Goal: Book appointment/travel/reservation

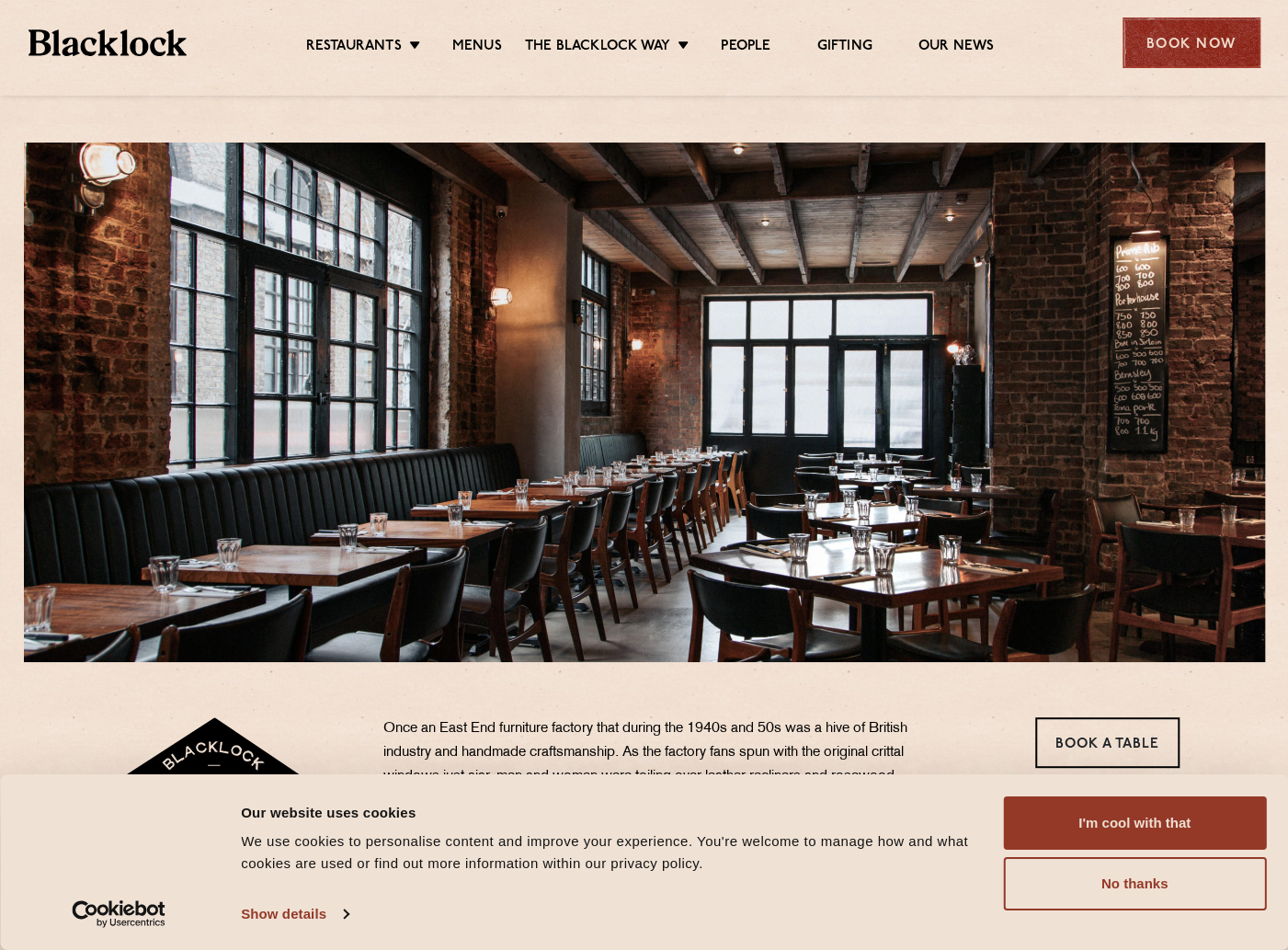
click at [1167, 45] on div "Book Now" at bounding box center [1191, 42] width 137 height 51
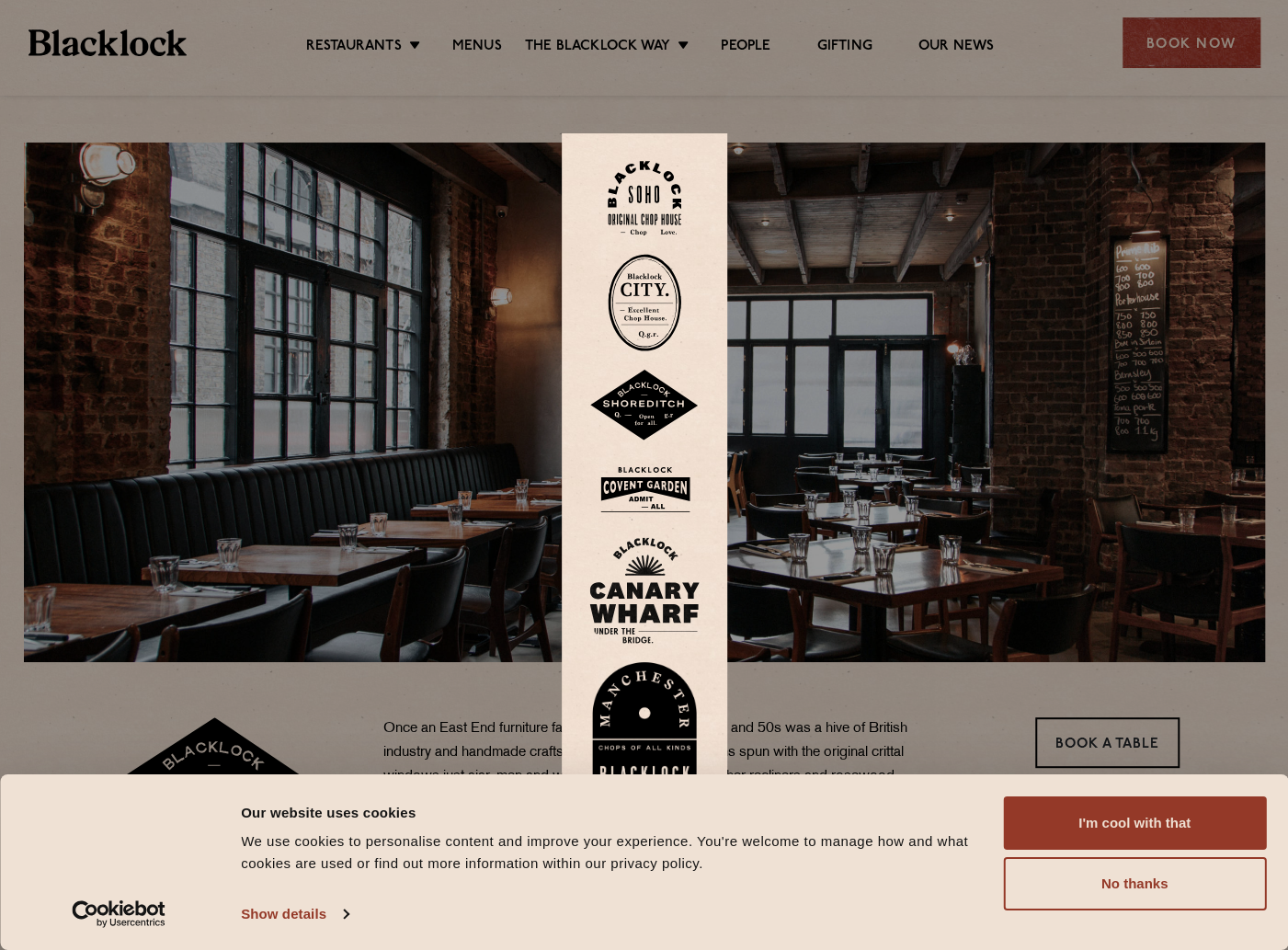
click at [639, 404] on img at bounding box center [644, 406] width 111 height 72
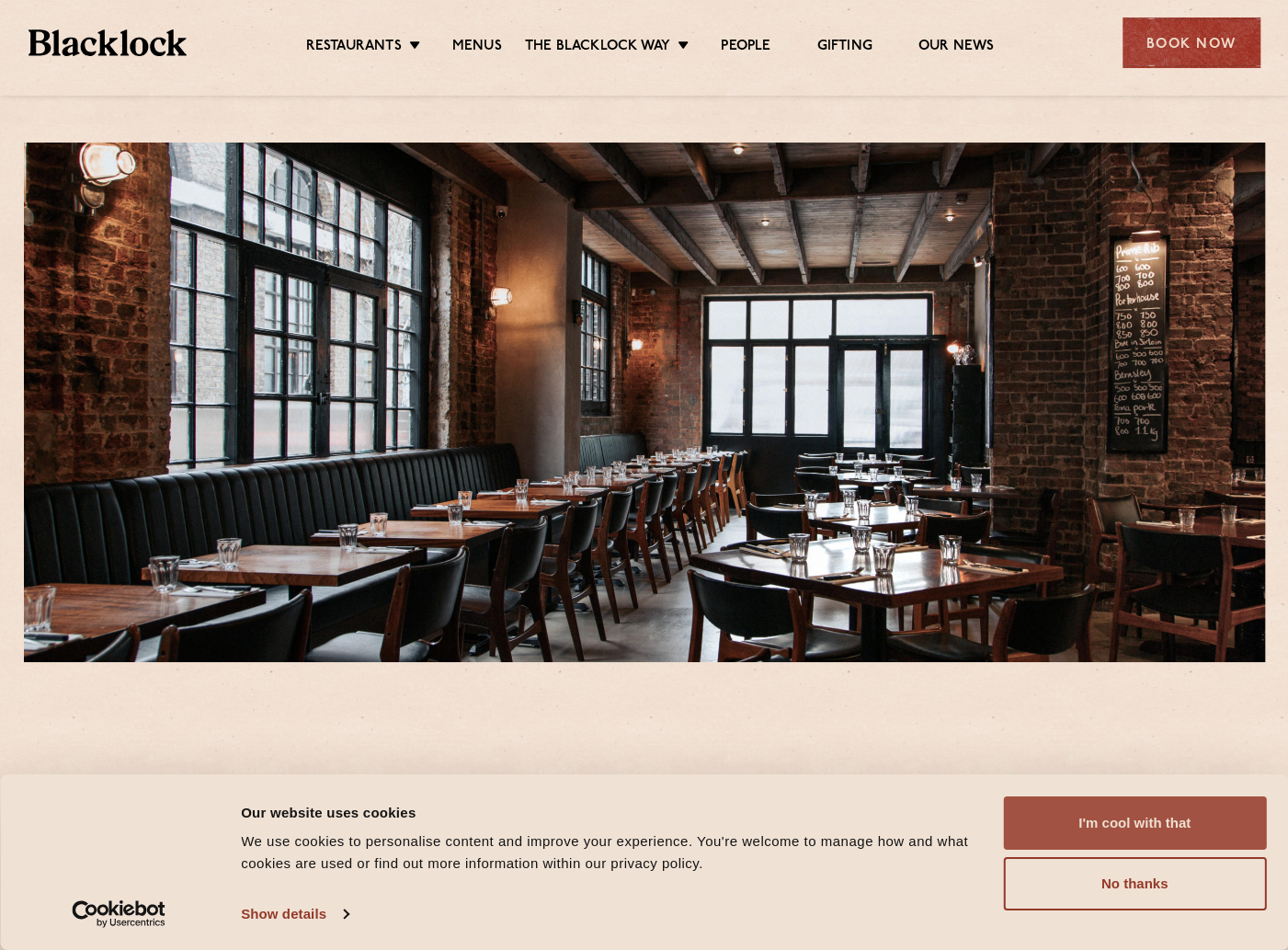
click at [1088, 828] on button "I'm cool with that" at bounding box center [1135, 822] width 263 height 53
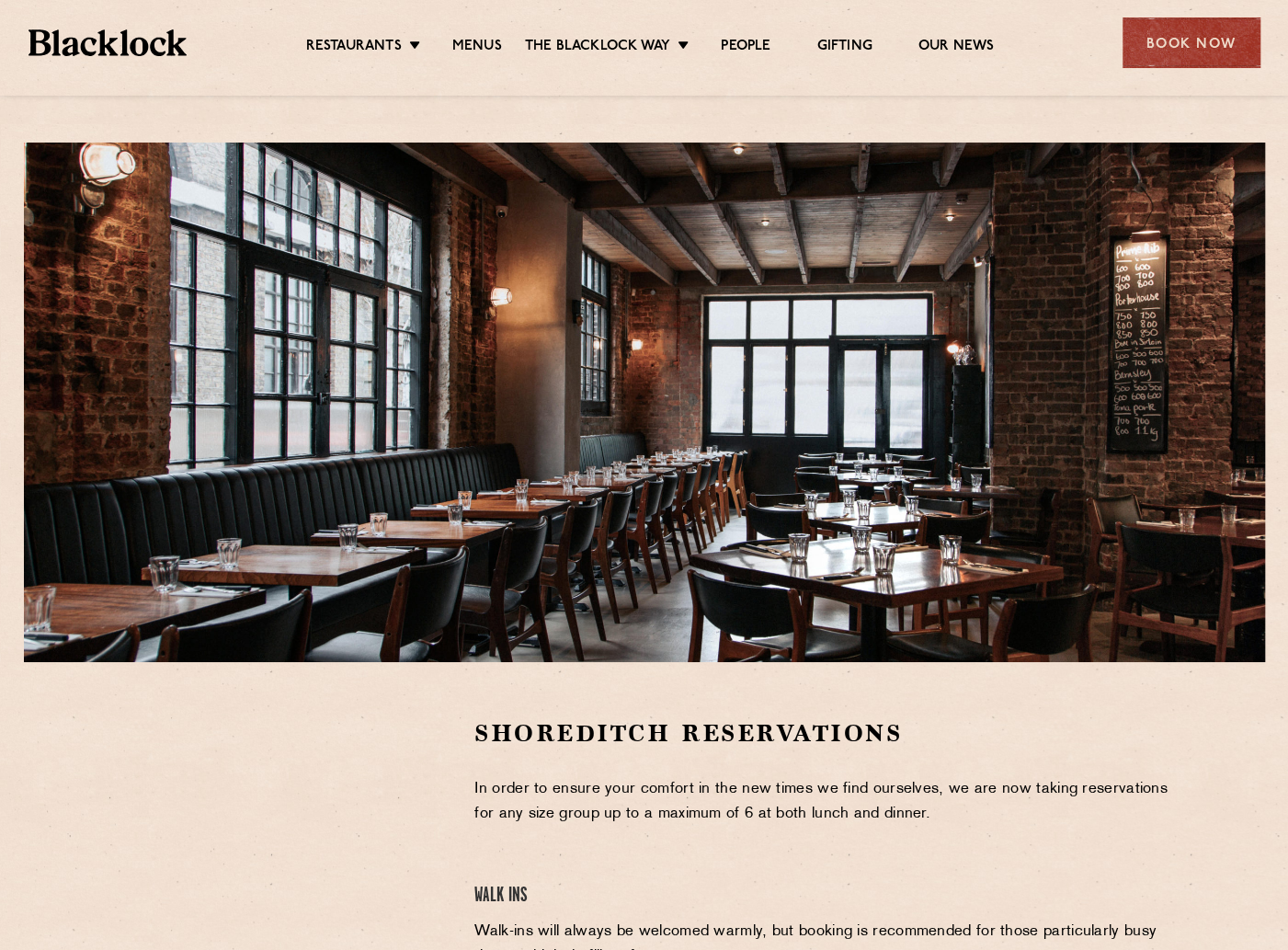
scroll to position [180, 0]
